Goal: Transaction & Acquisition: Purchase product/service

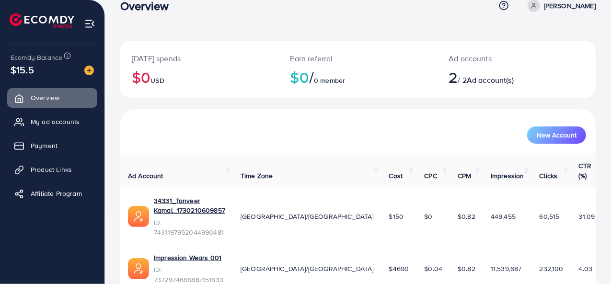
scroll to position [28, 0]
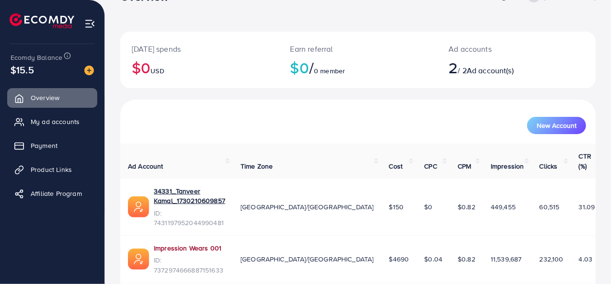
click at [195, 243] on link "Impression Wears 001" at bounding box center [188, 248] width 68 height 10
click at [92, 67] on img at bounding box center [89, 71] width 10 height 10
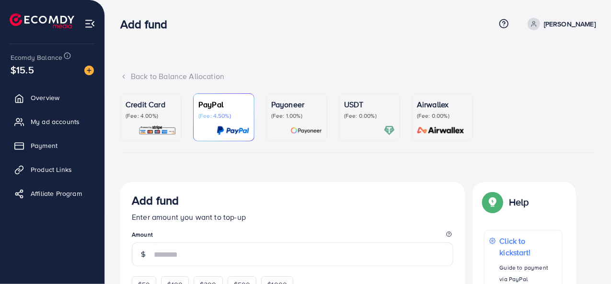
click at [154, 118] on p "(Fee: 4.00%)" at bounding box center [150, 116] width 51 height 8
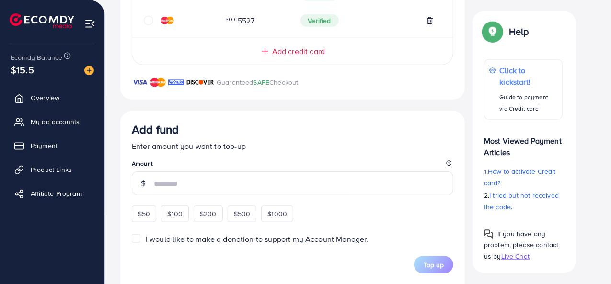
scroll to position [479, 0]
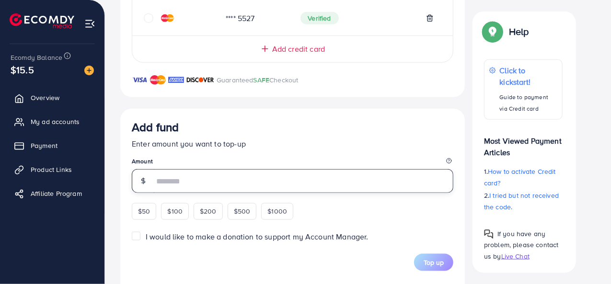
click at [196, 183] on input "number" at bounding box center [303, 181] width 299 height 24
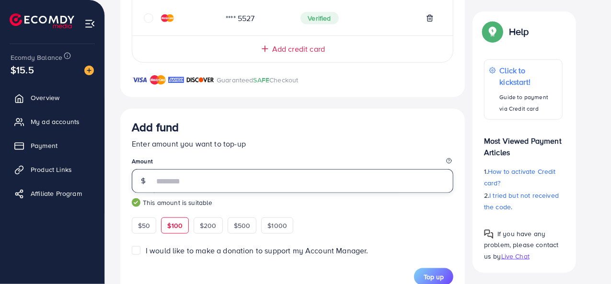
type input "***"
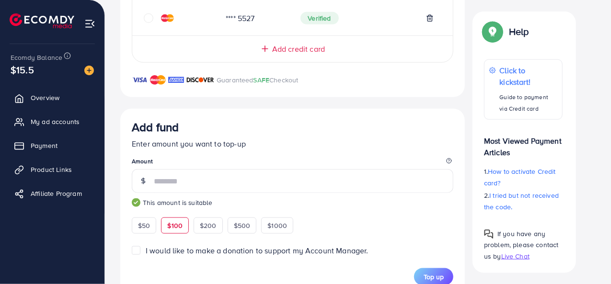
click at [284, 146] on p "Enter amount you want to top-up" at bounding box center [292, 143] width 321 height 11
click at [146, 249] on label "I would like to make a donation to support my Account Manager." at bounding box center [257, 250] width 223 height 11
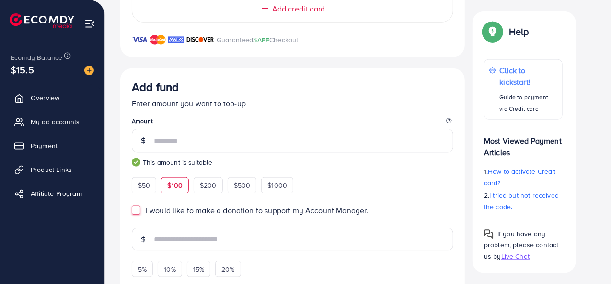
scroll to position [575, 0]
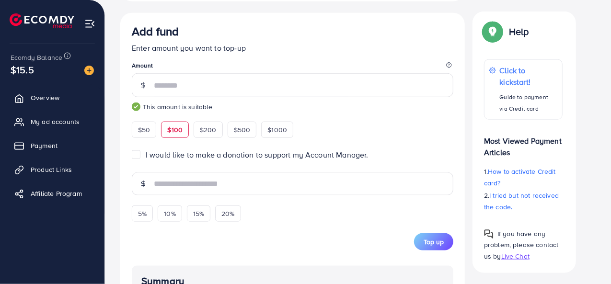
click at [146, 154] on label "I would like to make a donation to support my Account Manager." at bounding box center [257, 154] width 223 height 11
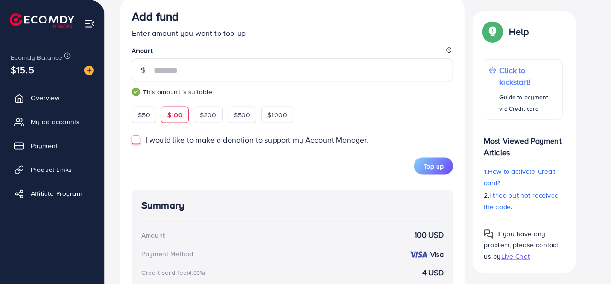
scroll to position [578, 0]
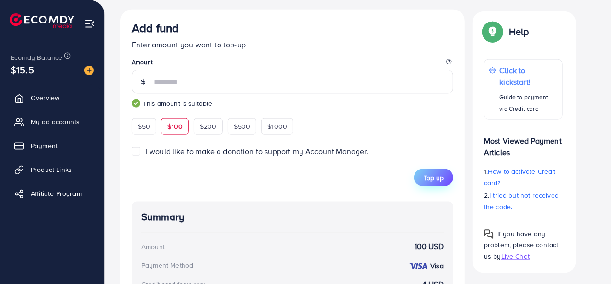
click at [439, 178] on span "Top up" at bounding box center [433, 178] width 20 height 10
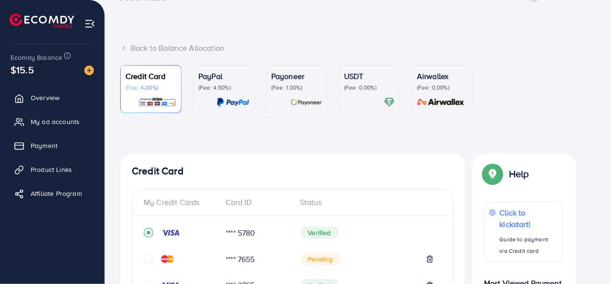
scroll to position [0, 0]
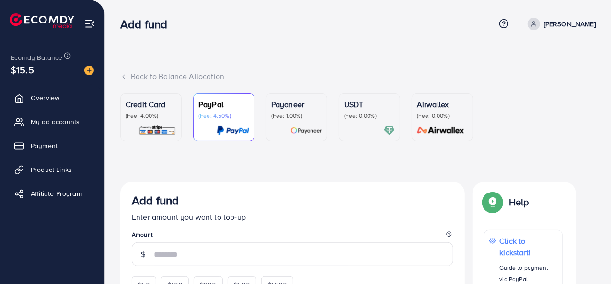
click at [163, 106] on p "Credit Card" at bounding box center [150, 104] width 51 height 11
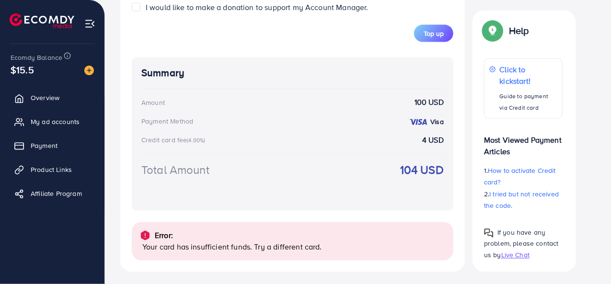
scroll to position [724, 0]
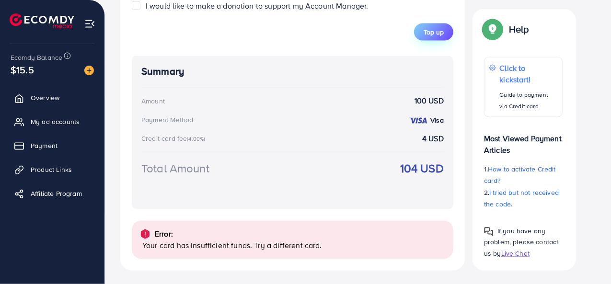
click at [430, 35] on span "Top up" at bounding box center [433, 32] width 20 height 10
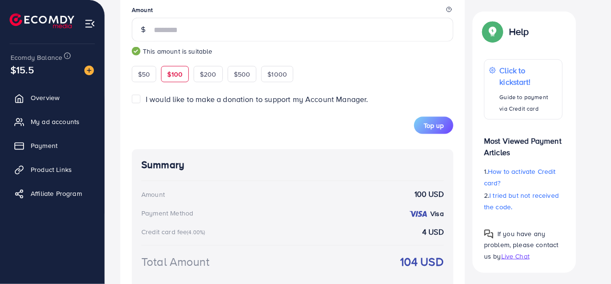
scroll to position [628, 0]
